Goal: Task Accomplishment & Management: Manage account settings

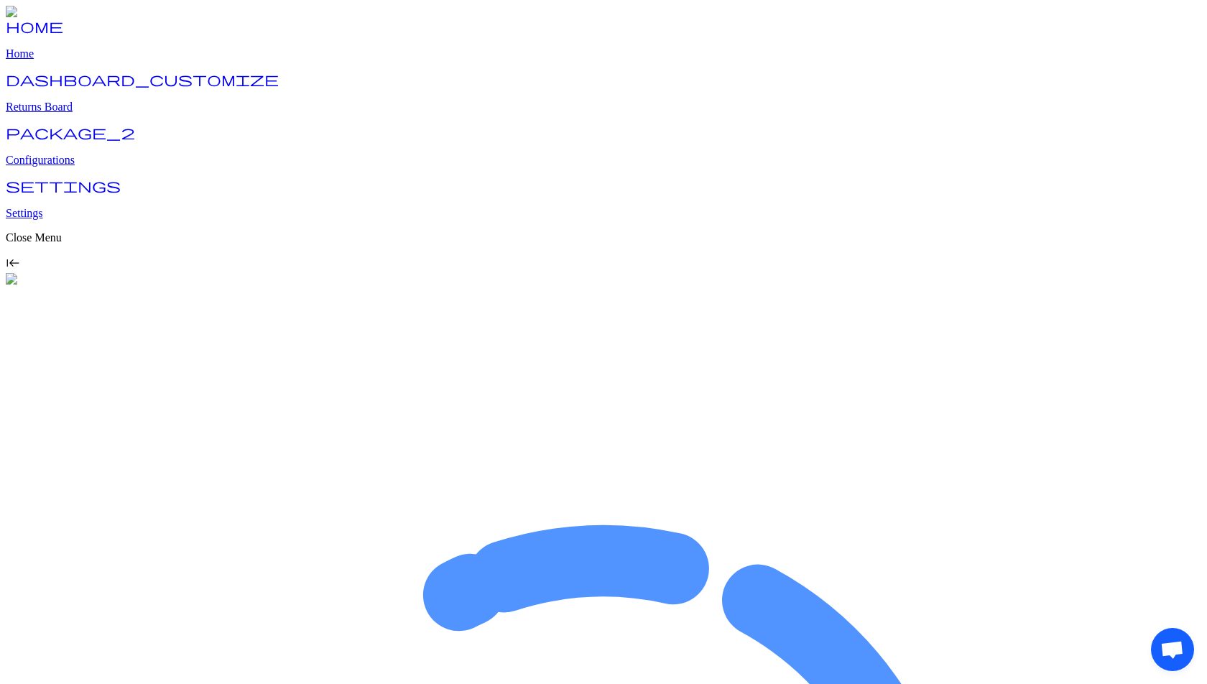
click at [74, 154] on p "Configurations" at bounding box center [603, 160] width 1195 height 13
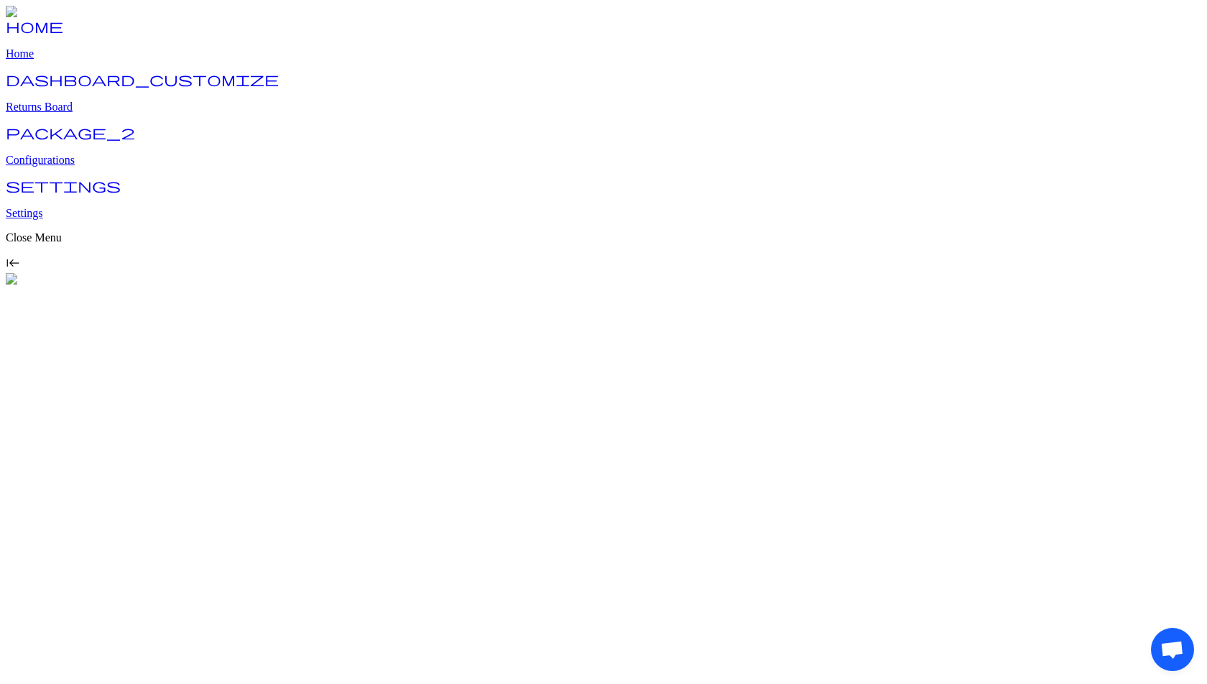
click at [80, 155] on p "Configurations" at bounding box center [603, 160] width 1195 height 13
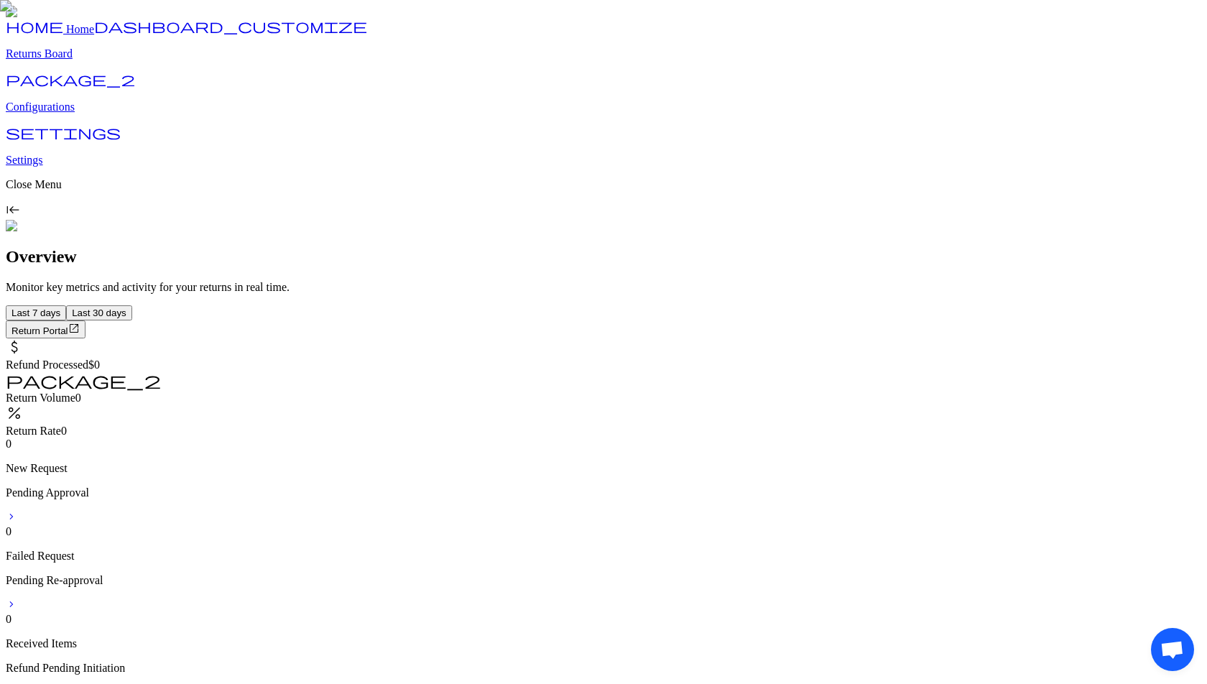
click at [80, 113] on p "Configurations" at bounding box center [603, 107] width 1195 height 13
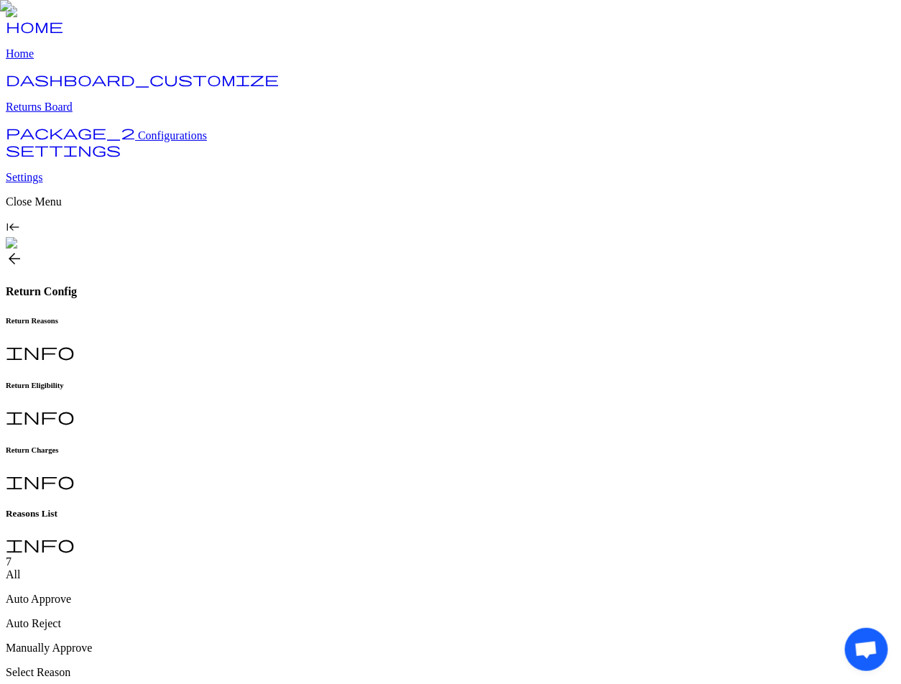
click at [486, 445] on h6 "Return Charges" at bounding box center [450, 449] width 889 height 9
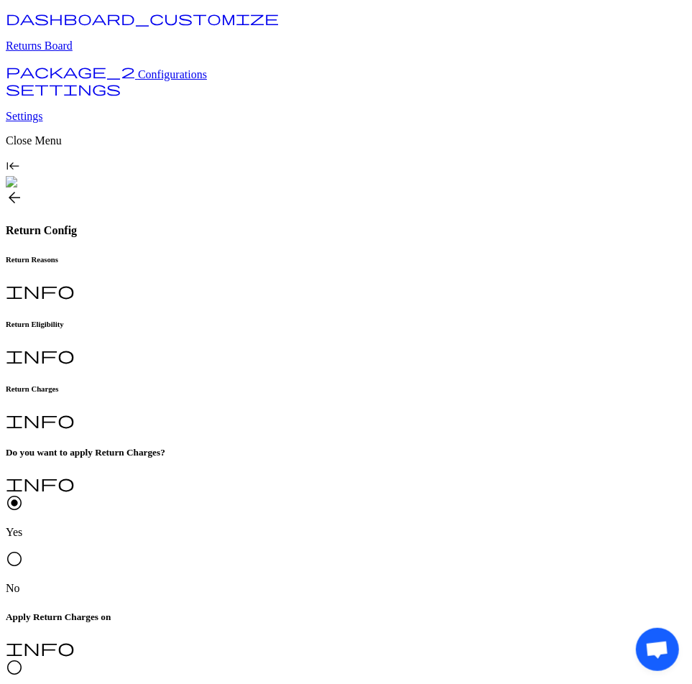
scroll to position [104, 0]
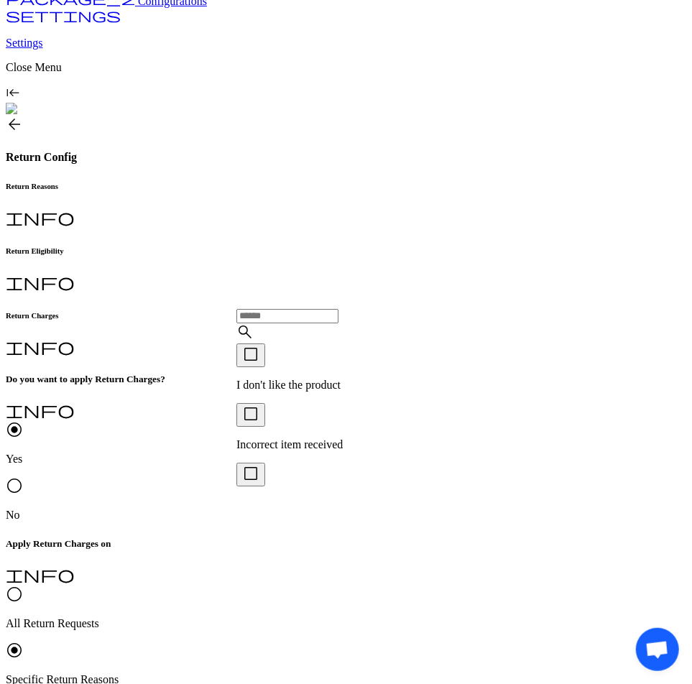
click at [294, 387] on p "I don't like the product" at bounding box center [293, 385] width 114 height 13
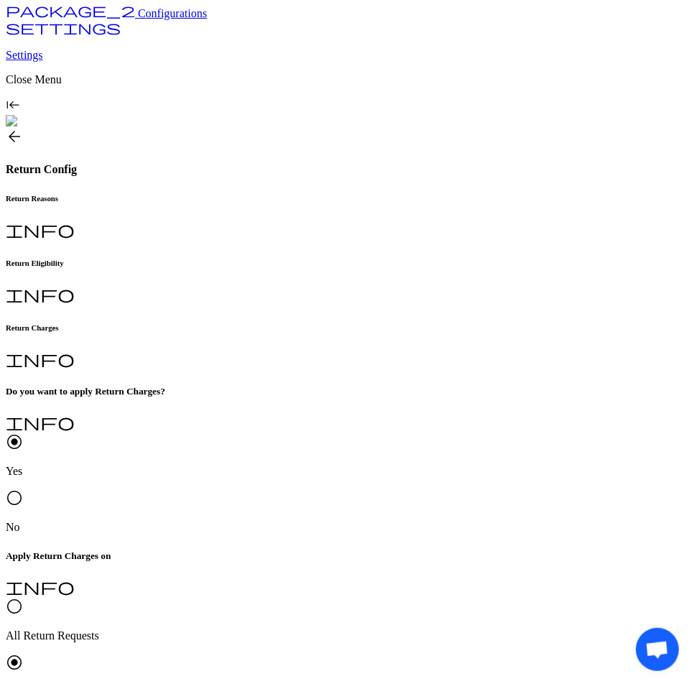
type input "*"
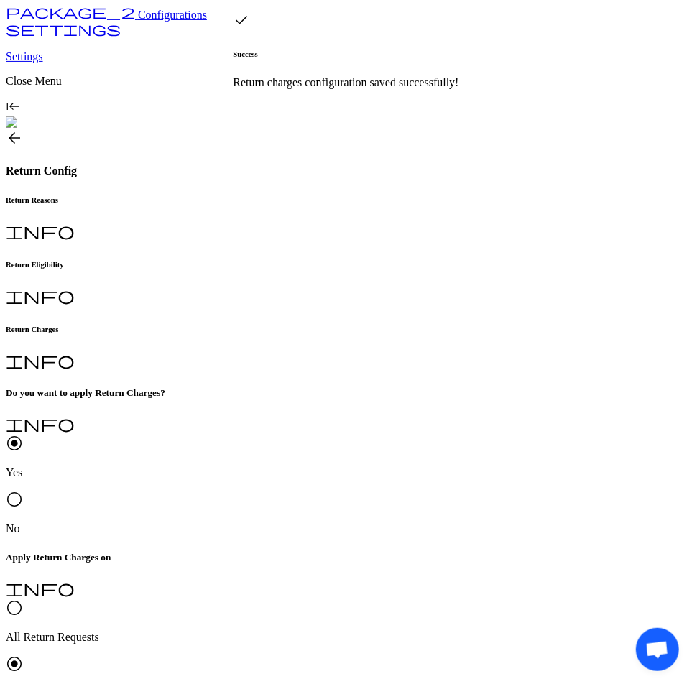
type input "*"
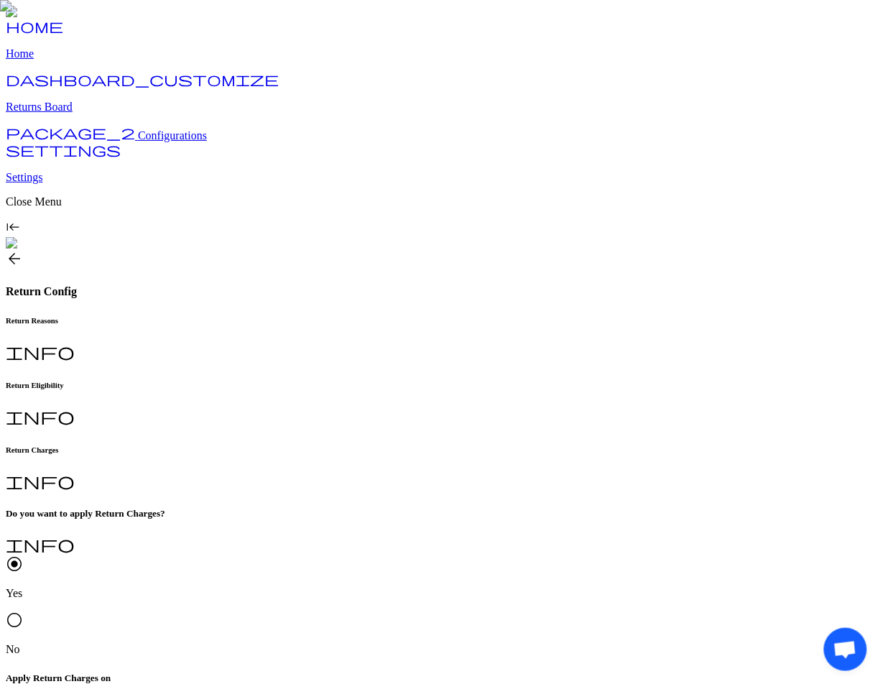
scroll to position [88, 0]
